Goal: Task Accomplishment & Management: Use online tool/utility

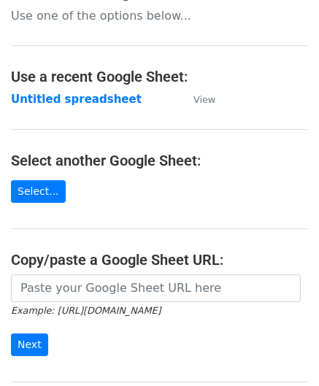
scroll to position [146, 0]
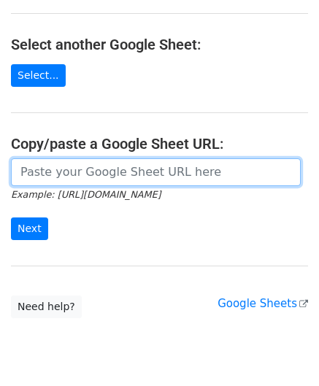
click at [77, 169] on input "url" at bounding box center [156, 172] width 290 height 28
paste input "[URL][DOMAIN_NAME]"
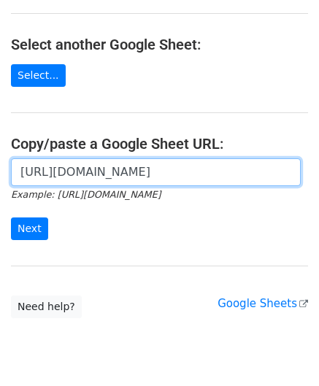
scroll to position [0, 324]
type input "[URL][DOMAIN_NAME]"
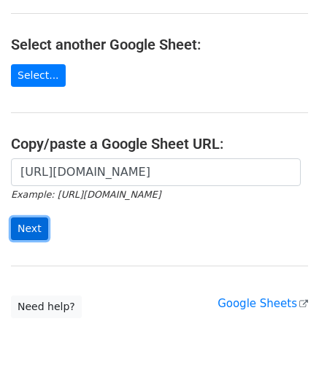
scroll to position [0, 0]
click at [28, 228] on input "Next" at bounding box center [29, 228] width 37 height 23
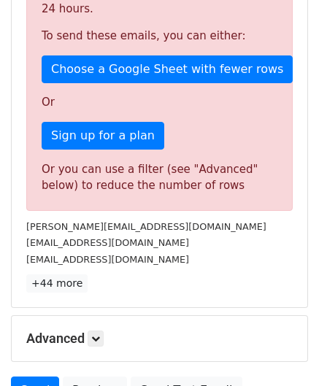
scroll to position [492, 0]
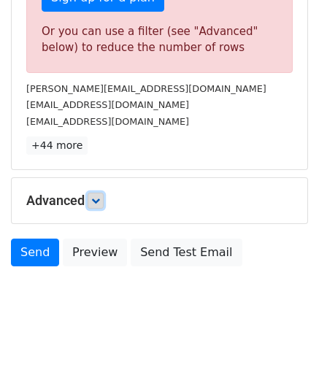
click at [98, 196] on icon at bounding box center [95, 200] width 9 height 9
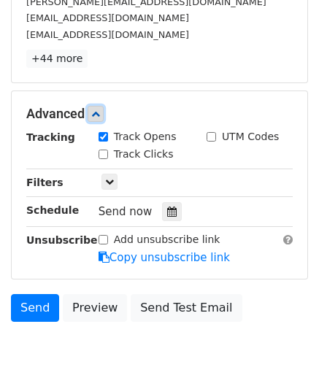
scroll to position [619, 0]
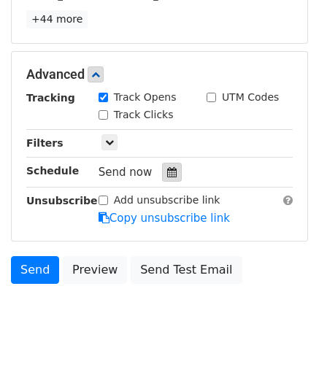
click at [167, 167] on icon at bounding box center [171, 172] width 9 height 10
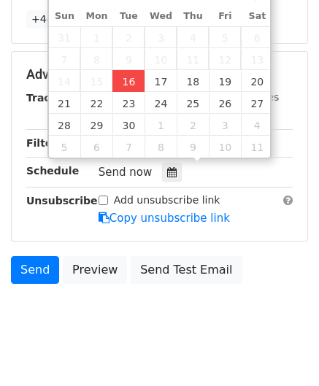
type input "[DATE] 12:00"
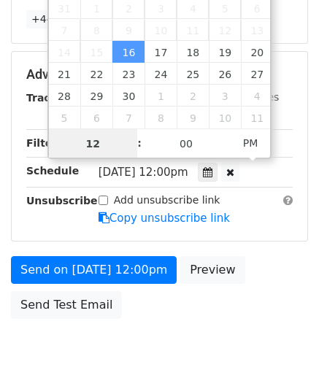
scroll to position [0, 0]
paste input "Hour"
type input "1"
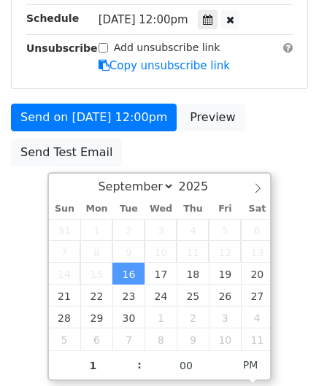
type input "2025-09-16 13:00"
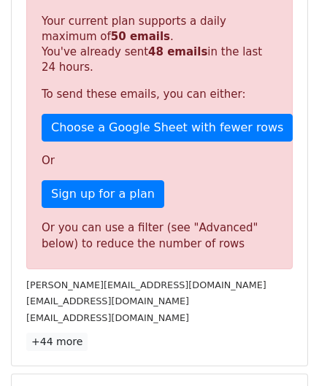
scroll to position [669, 0]
